Goal: Information Seeking & Learning: Learn about a topic

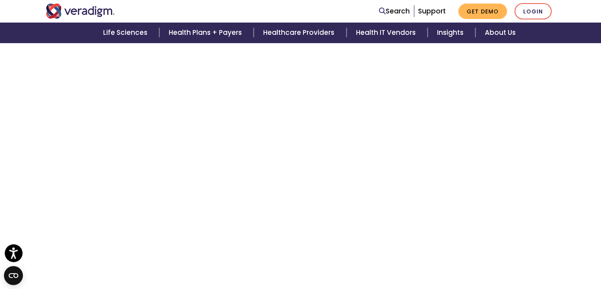
scroll to position [1137, 0]
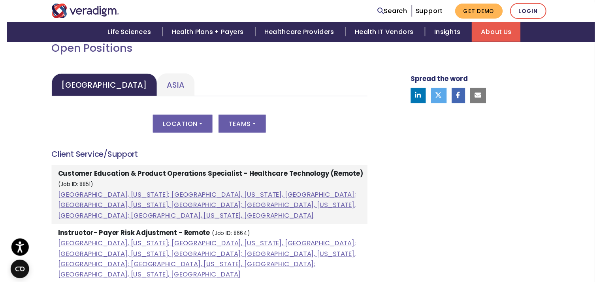
scroll to position [356, 0]
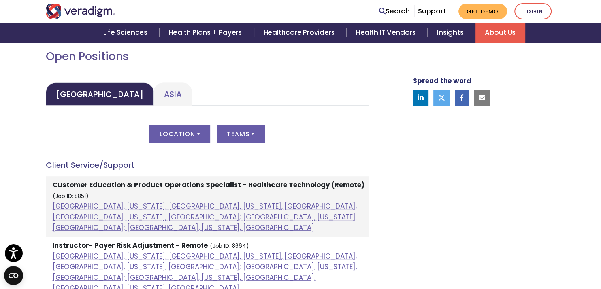
click at [190, 142] on div "Location All [GEOGRAPHIC_DATA], [US_STATE]; [GEOGRAPHIC_DATA], [US_STATE], [GEO…" at bounding box center [207, 138] width 323 height 28
click at [194, 137] on button "Location" at bounding box center [179, 133] width 61 height 18
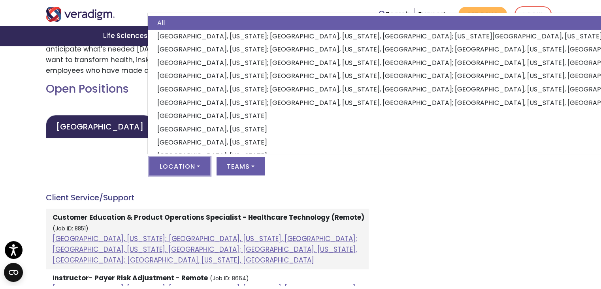
scroll to position [327, 0]
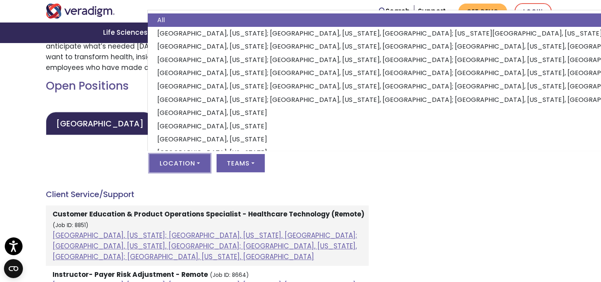
click at [154, 120] on link "Asia" at bounding box center [173, 123] width 38 height 23
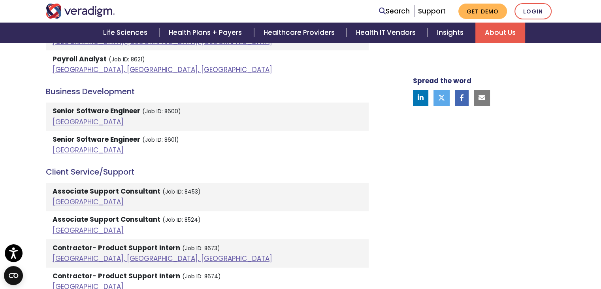
scroll to position [509, 0]
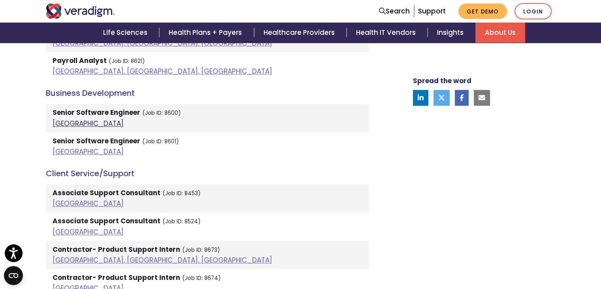
click at [64, 124] on link "[GEOGRAPHIC_DATA]" at bounding box center [88, 123] width 71 height 9
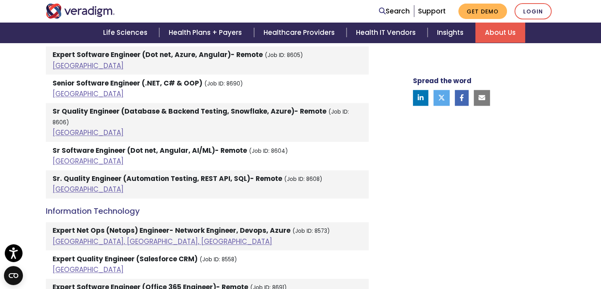
scroll to position [1070, 0]
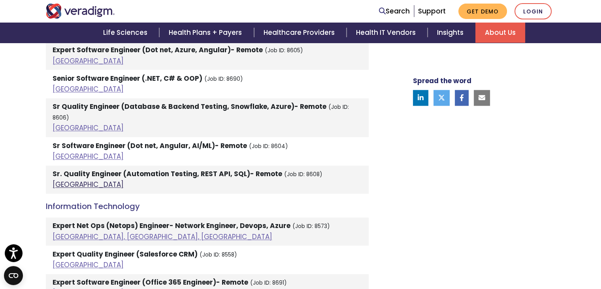
click at [65, 179] on link "[GEOGRAPHIC_DATA]" at bounding box center [88, 183] width 71 height 9
